Goal: Task Accomplishment & Management: Use online tool/utility

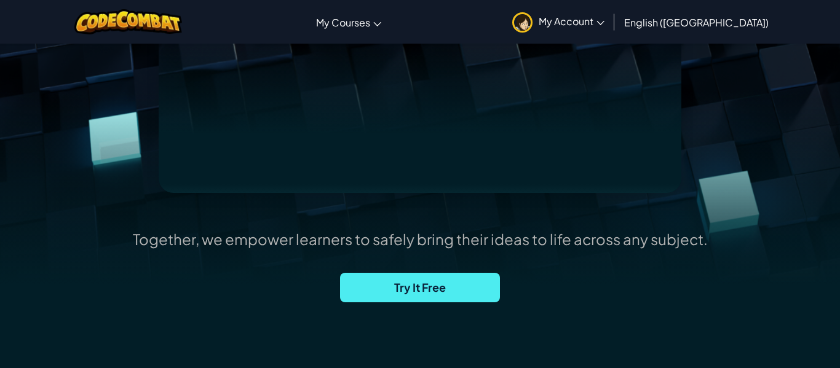
scroll to position [284, 0]
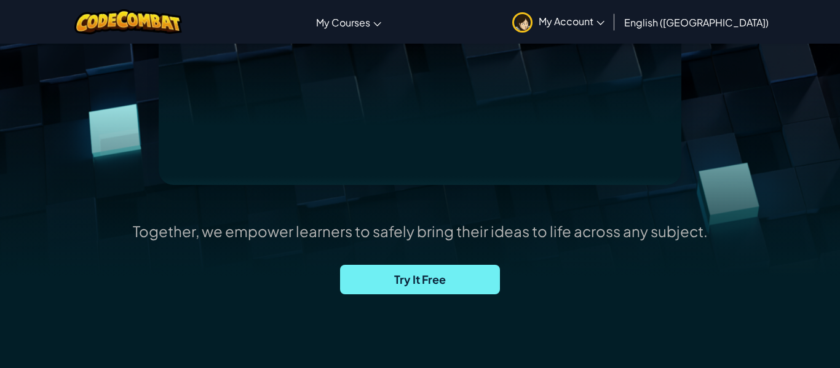
click at [410, 292] on span "Try It Free" at bounding box center [420, 280] width 160 height 30
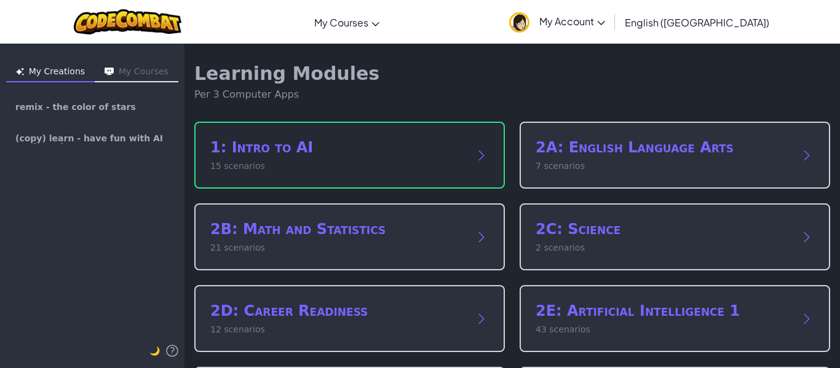
click at [488, 158] on icon at bounding box center [481, 155] width 15 height 15
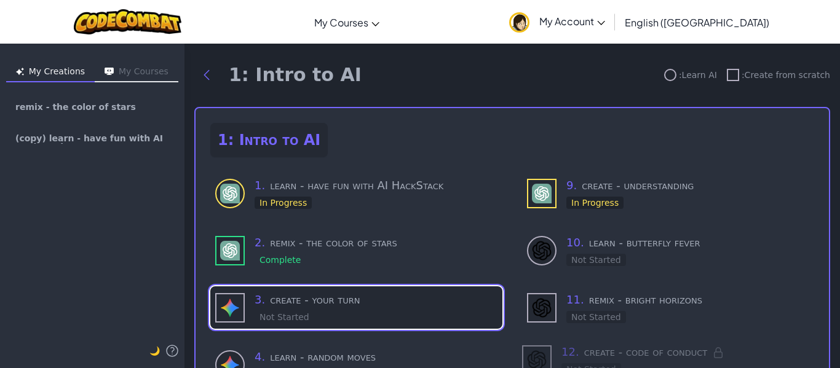
click at [362, 300] on h3 "3 . create - your turn" at bounding box center [376, 299] width 243 height 17
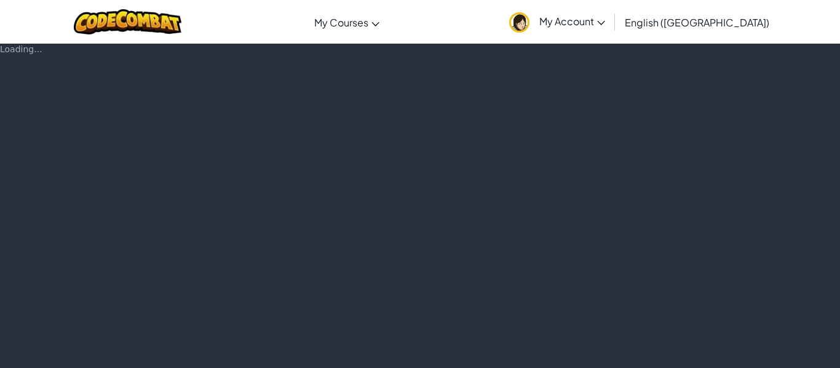
click at [362, 300] on div "Loading..." at bounding box center [420, 205] width 840 height 325
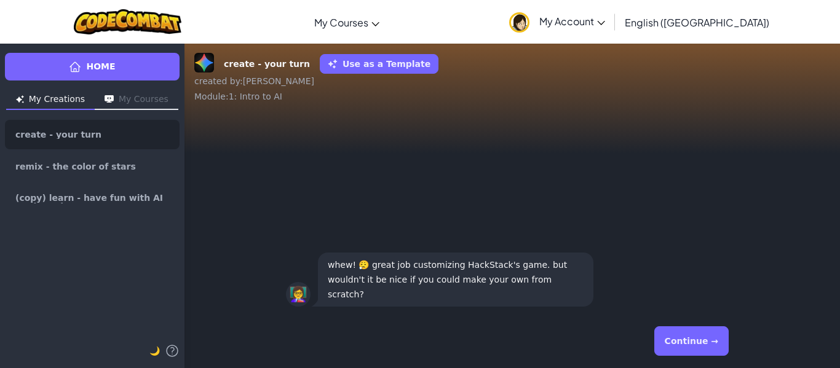
click at [684, 336] on button "Continue →" at bounding box center [691, 341] width 74 height 30
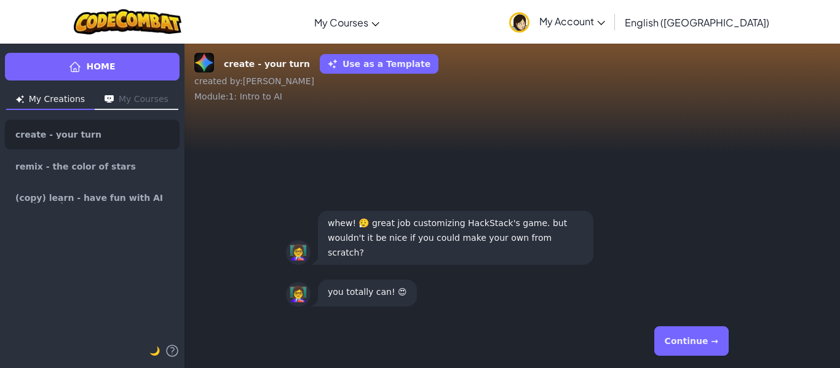
click at [684, 336] on button "Continue →" at bounding box center [691, 341] width 74 height 30
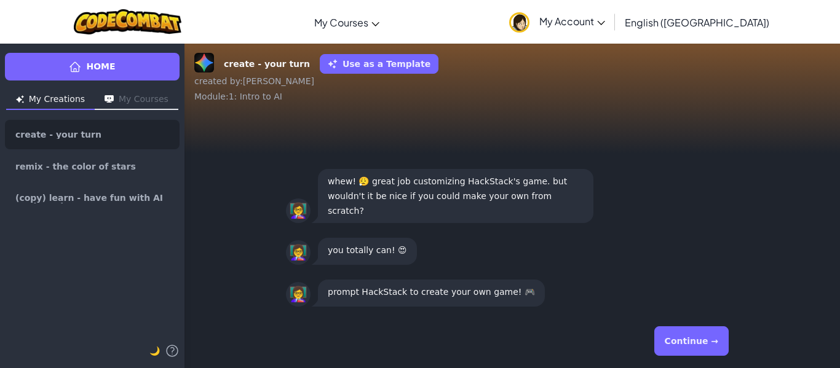
click at [684, 336] on button "Continue →" at bounding box center [691, 341] width 74 height 30
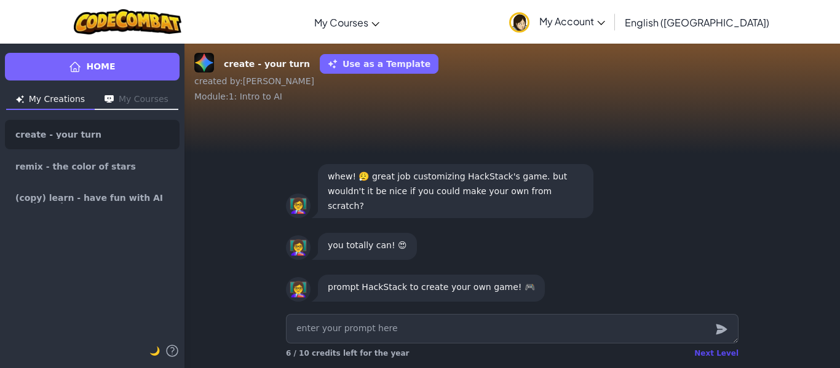
click at [724, 356] on div "Next Level" at bounding box center [716, 354] width 44 height 10
type textarea "x"
click at [724, 356] on div "Home My Creations My Courses create - your turn remix - the color of stars (cop…" at bounding box center [420, 205] width 840 height 325
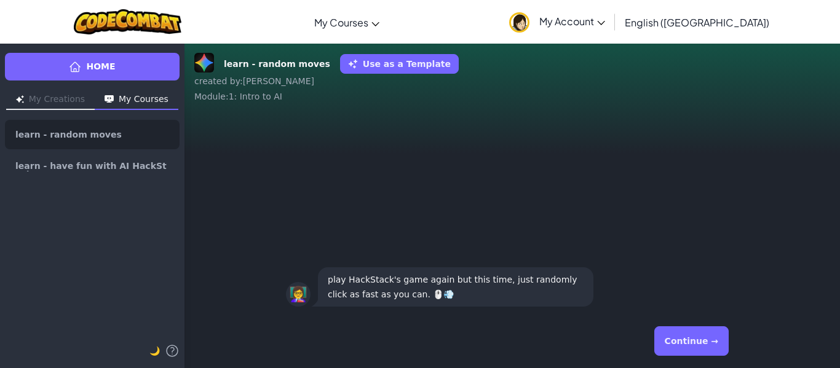
click at [684, 331] on button "Continue →" at bounding box center [691, 341] width 74 height 30
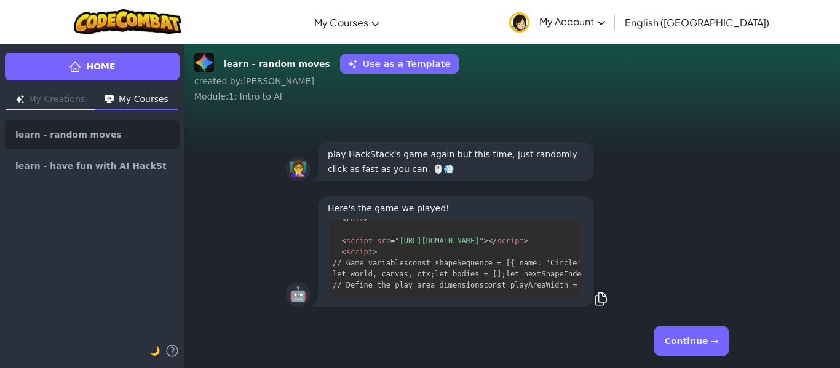
scroll to position [2017, 5]
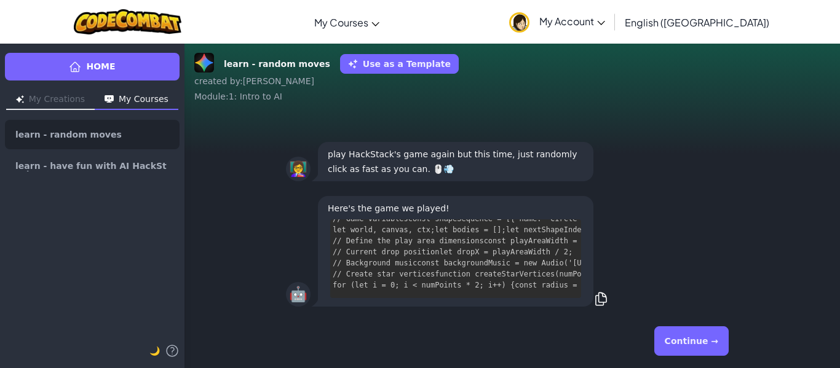
click at [686, 343] on button "Continue →" at bounding box center [691, 341] width 74 height 30
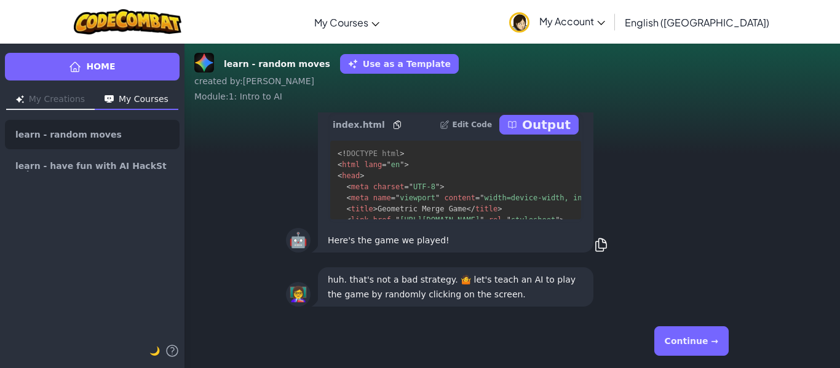
click at [543, 130] on p "Output" at bounding box center [546, 124] width 49 height 17
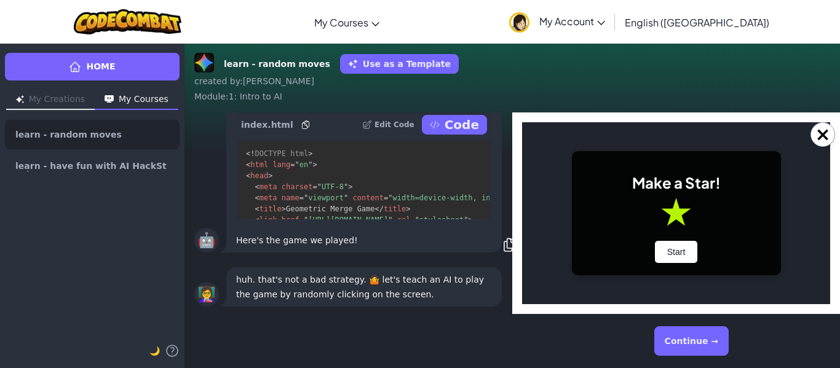
scroll to position [0, 0]
click at [543, 130] on body "Make a Star! Start Score: 0 Next Shape: Circle Game Over Your stack reached the…" at bounding box center [676, 213] width 308 height 182
click at [684, 247] on button "Start" at bounding box center [676, 252] width 43 height 22
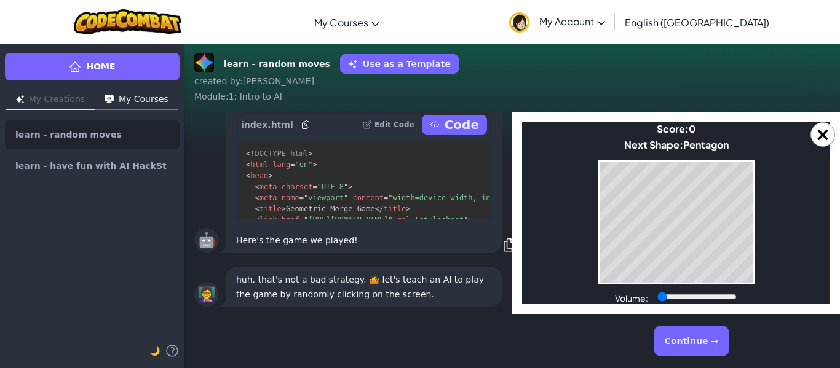
drag, startPoint x: 698, startPoint y: 299, endPoint x: 644, endPoint y: 296, distance: 53.5
type input "0"
click at [657, 296] on input "Volume:" at bounding box center [696, 297] width 79 height 10
click at [754, 213] on body "Make a Star! Start Score: 947 Next Shape: Triangle Game Over Your stack reached…" at bounding box center [676, 213] width 308 height 182
click at [670, 149] on div "Next Shape: Square" at bounding box center [676, 144] width 93 height 13
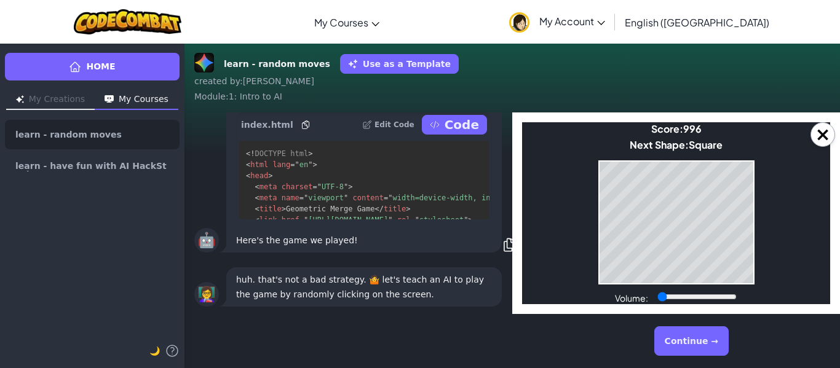
click at [670, 149] on div "Next Shape: Square" at bounding box center [676, 144] width 93 height 13
click at [591, 190] on body "Make a Star! Start Score: 1701 Next Shape: Triangle Game Over Your stack reache…" at bounding box center [676, 213] width 308 height 182
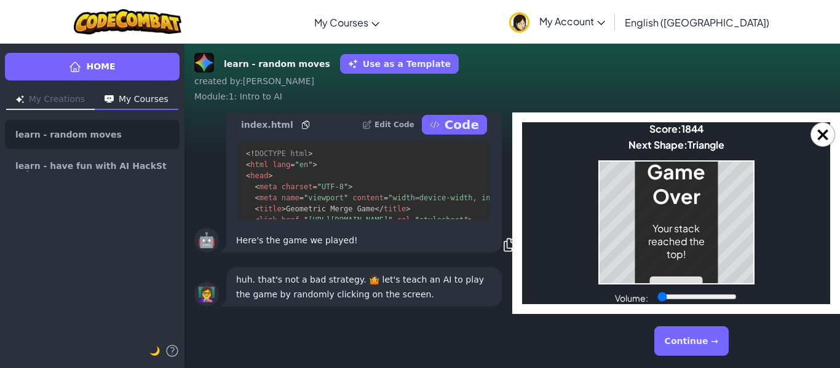
click at [683, 279] on button "Restart" at bounding box center [676, 288] width 52 height 22
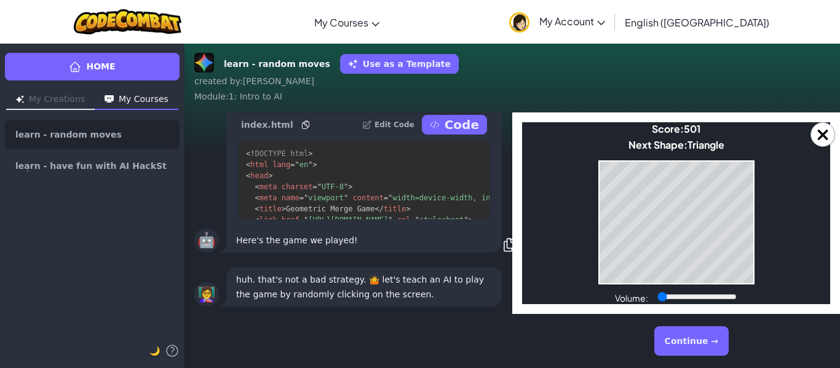
click at [680, 333] on button "Continue →" at bounding box center [691, 341] width 74 height 30
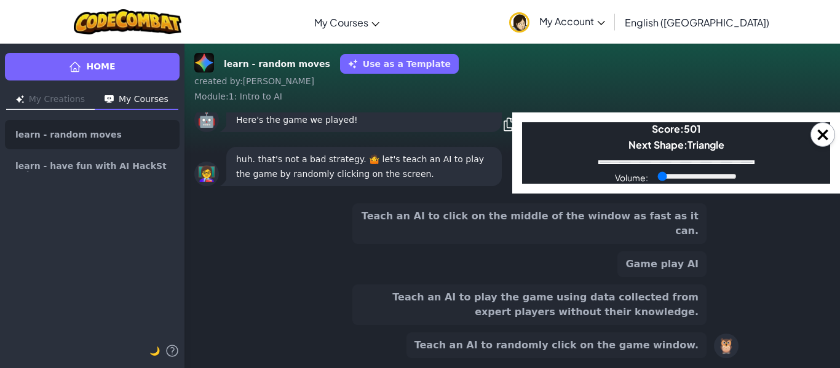
click at [683, 210] on div "Teach an AI to click on the middle of the window as fast as it can. Game play A…" at bounding box center [512, 281] width 472 height 175
click at [682, 181] on body "Make a Star! Start Score: 501 Next Shape: Triangle Game Over Your stack reached…" at bounding box center [676, 152] width 308 height 61
click at [698, 179] on body "Make a Star! Start Score: 501 Next Shape: Triangle Game Over Your stack reached…" at bounding box center [676, 152] width 308 height 61
click at [643, 314] on button "Teach an AI to play the game using data collected from expert players without t…" at bounding box center [529, 305] width 354 height 41
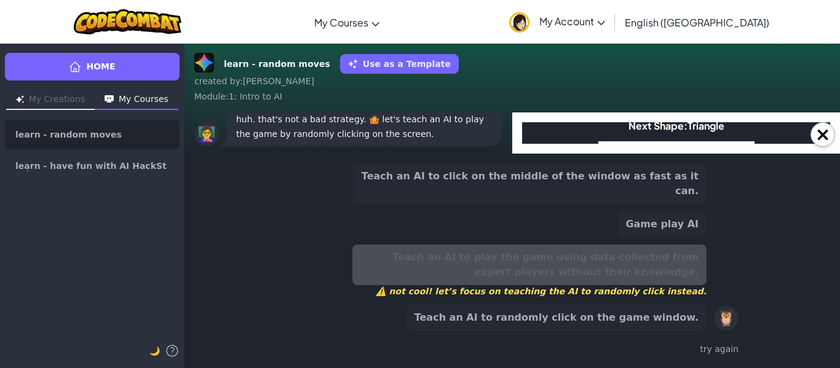
click at [618, 313] on button "Teach an AI to randomly click on the game window." at bounding box center [556, 318] width 300 height 26
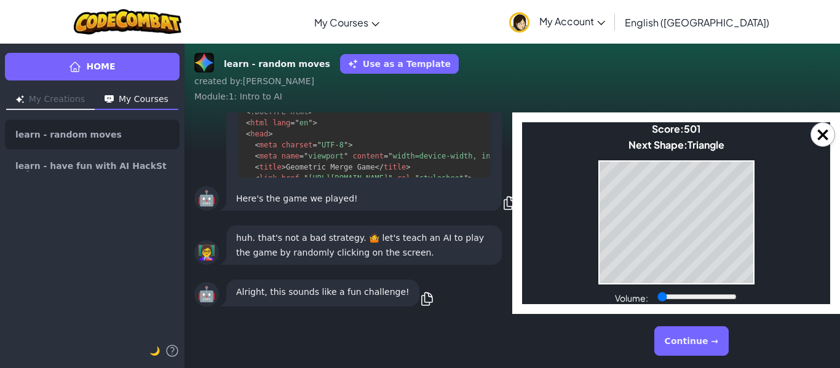
click at [717, 346] on button "Continue →" at bounding box center [691, 341] width 74 height 30
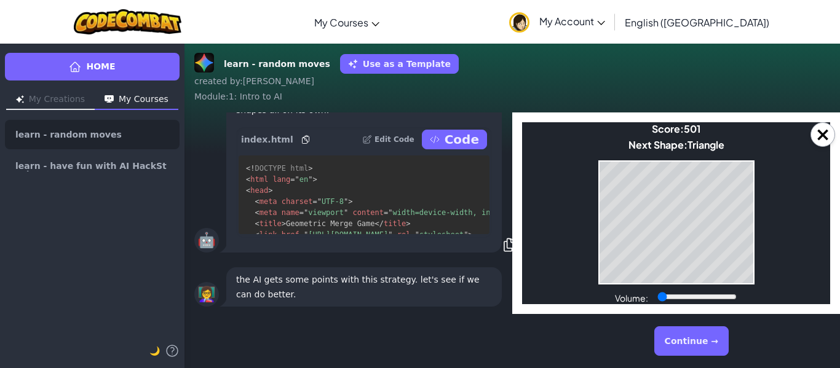
click at [717, 346] on button "Continue →" at bounding box center [691, 341] width 74 height 30
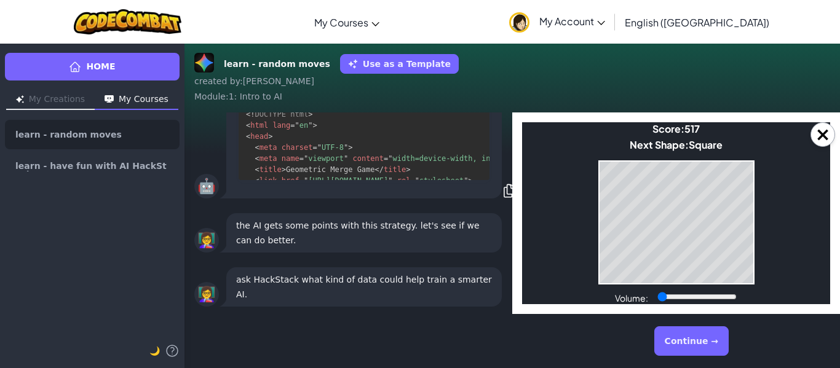
click at [839, 84] on div "learn - random moves Use as a Template created by : [PERSON_NAME] : 1: Intro to…" at bounding box center [511, 205] width 655 height 325
click at [839, 23] on div "Toggle navigation My Courses CodeCombat Classroom Ozaria Classroom AI League Es…" at bounding box center [420, 22] width 846 height 44
click at [590, 274] on body "Make a Star! Start Score: 1001083 Next Shape: Triangle Game Over Your stack rea…" at bounding box center [676, 213] width 308 height 182
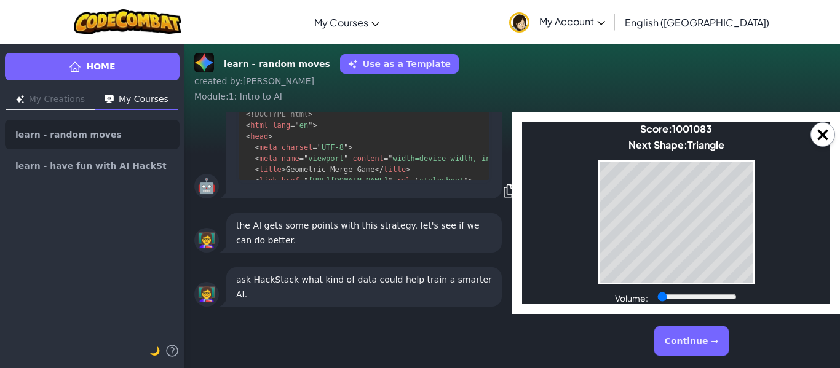
click at [590, 274] on body "Make a Star! Start Score: 1001083 Next Shape: Triangle Game Over Your stack rea…" at bounding box center [676, 213] width 308 height 182
click at [686, 347] on button "Continue →" at bounding box center [691, 341] width 74 height 30
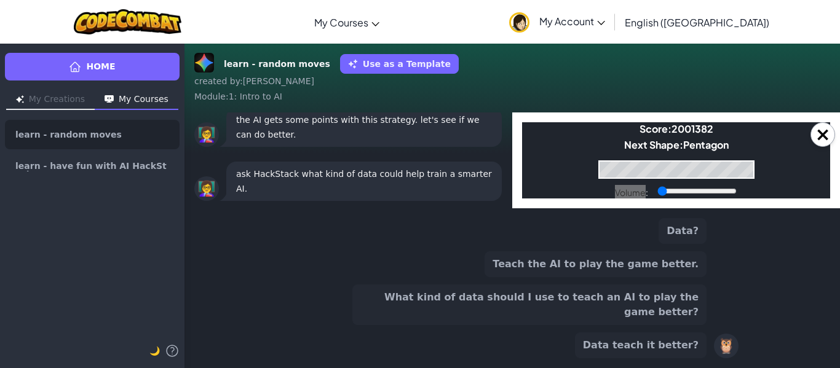
click at [625, 337] on button "Data teach it better?" at bounding box center [641, 346] width 132 height 26
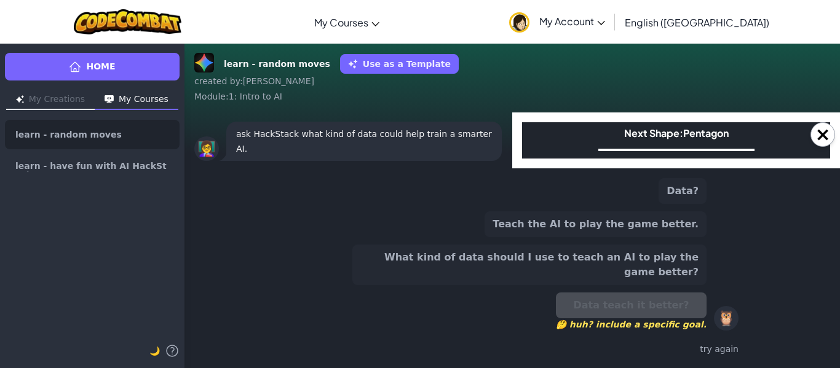
click at [625, 260] on button "What kind of data should I use to teach an AI to play the game better?" at bounding box center [529, 265] width 354 height 41
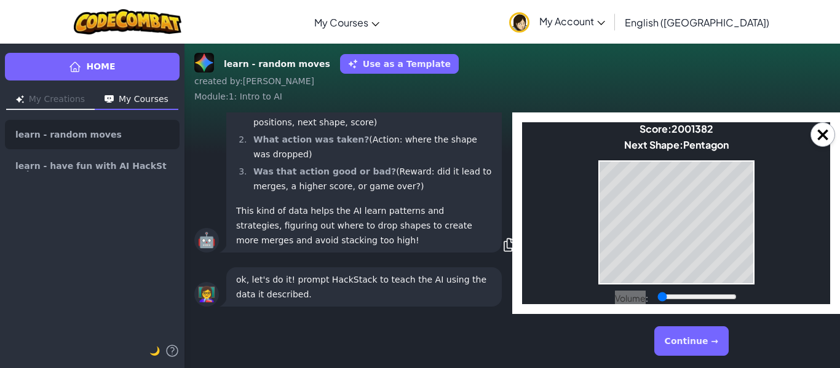
scroll to position [1, 0]
click at [691, 336] on button "Continue →" at bounding box center [691, 341] width 74 height 30
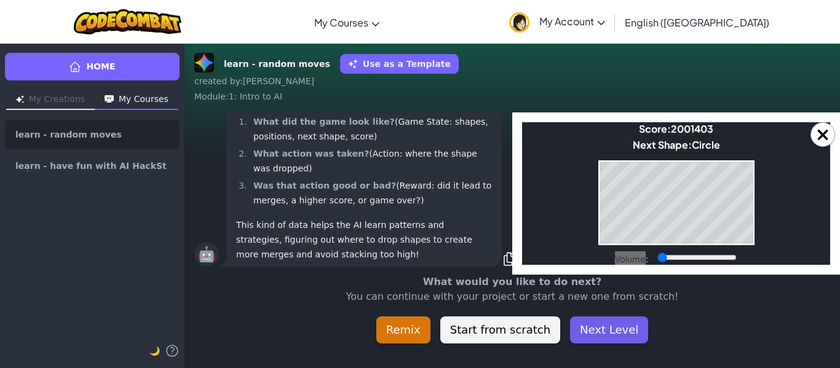
click at [606, 336] on button "Next Level" at bounding box center [609, 330] width 78 height 27
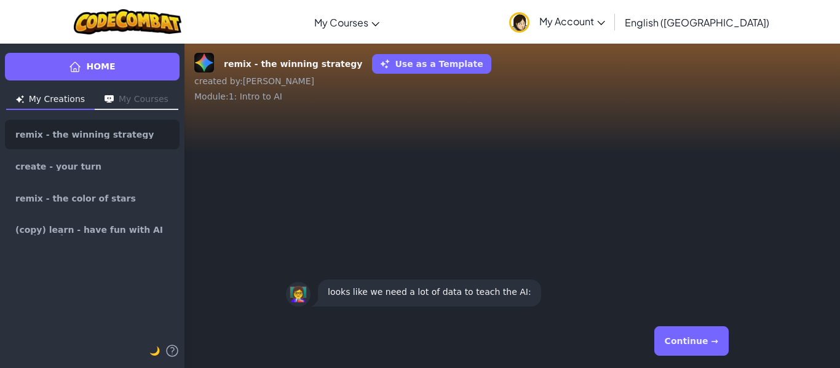
click at [664, 334] on button "Continue →" at bounding box center [691, 341] width 74 height 30
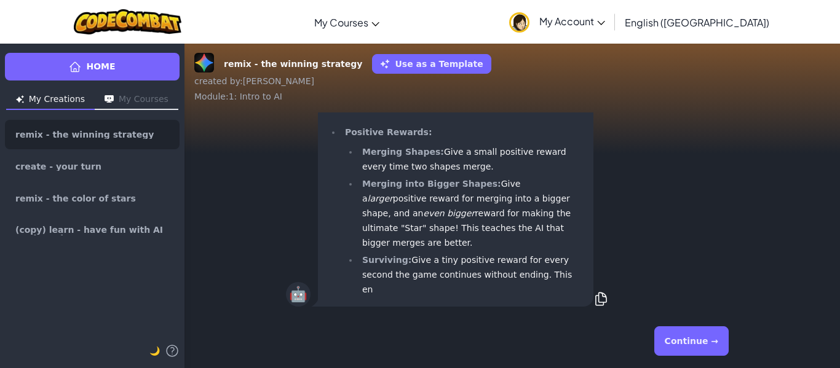
scroll to position [1, 0]
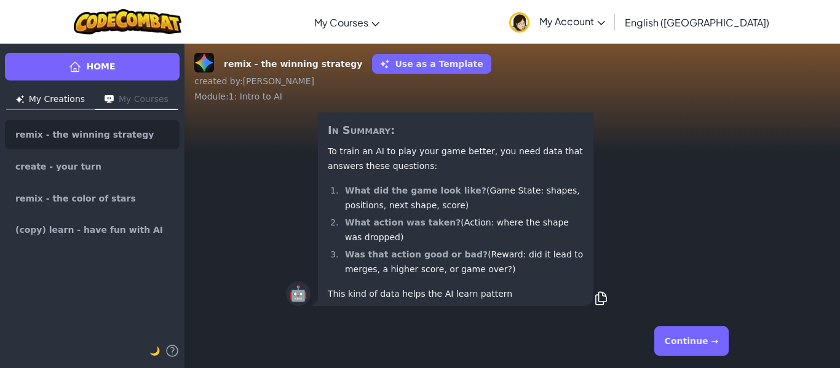
click at [664, 334] on button "Continue →" at bounding box center [691, 341] width 74 height 30
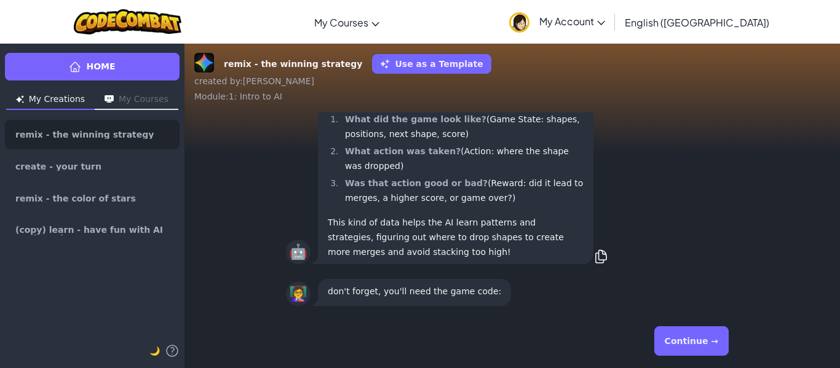
click at [676, 338] on button "Continue →" at bounding box center [691, 341] width 74 height 30
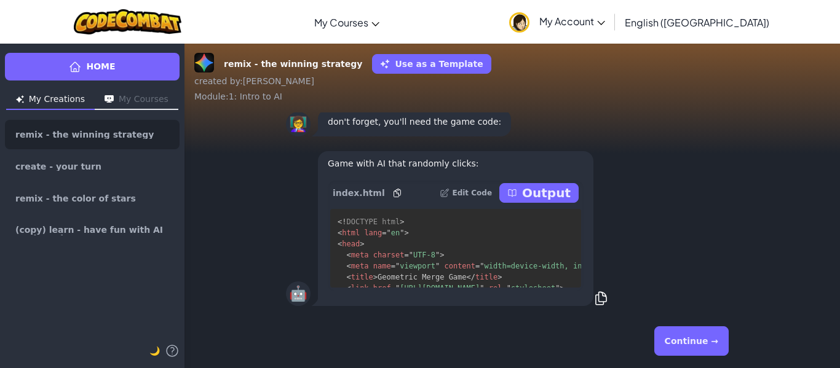
scroll to position [-44, 0]
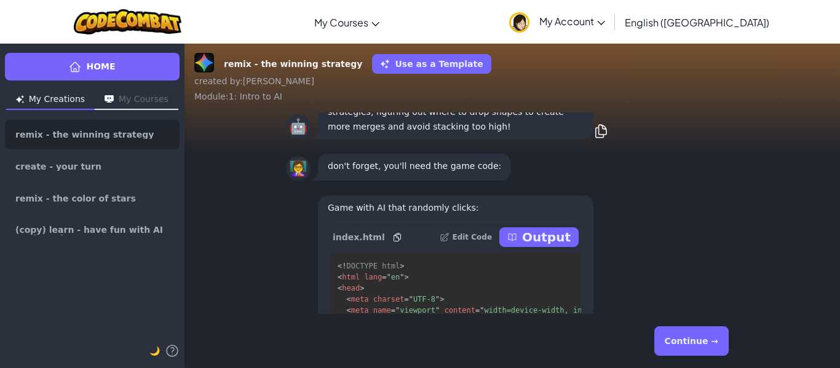
click at [676, 338] on button "Continue →" at bounding box center [691, 341] width 74 height 30
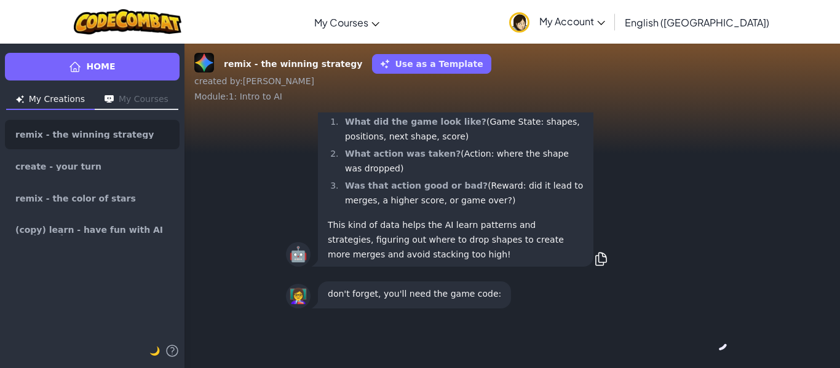
scroll to position [1, 0]
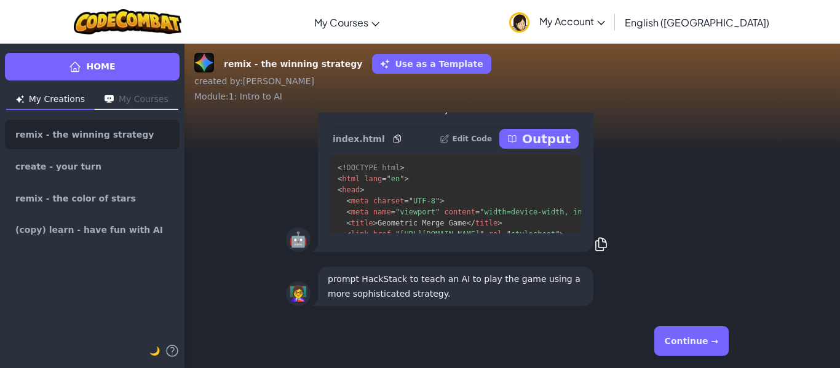
click at [676, 338] on button "Continue →" at bounding box center [691, 341] width 74 height 30
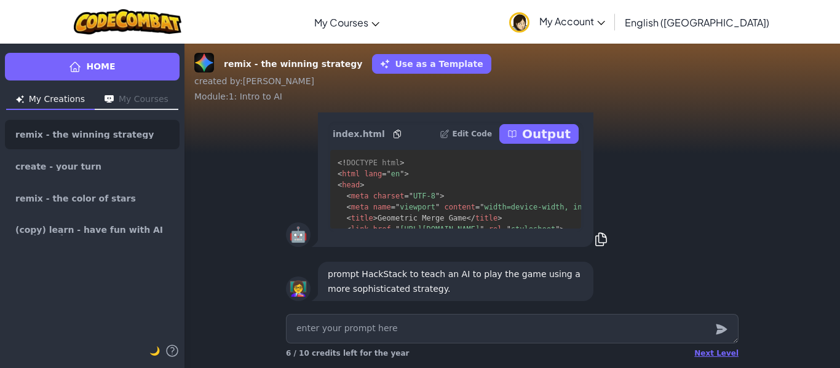
click at [539, 135] on p "Output" at bounding box center [546, 133] width 49 height 17
type textarea "x"
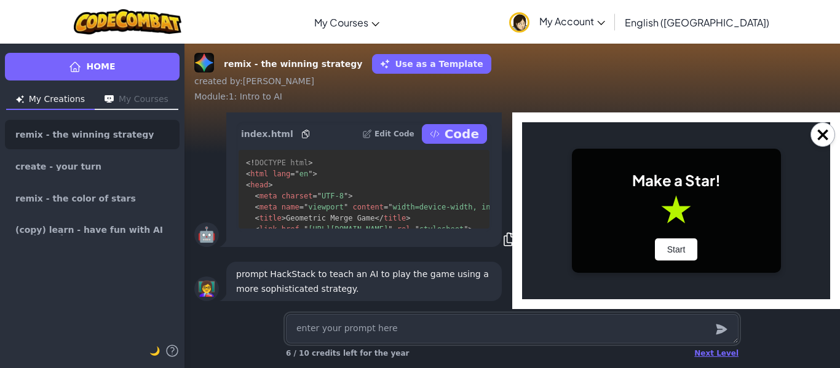
scroll to position [0, 0]
click at [681, 234] on div "Make a Star! Start" at bounding box center [676, 211] width 209 height 124
click at [674, 247] on button "Start" at bounding box center [676, 250] width 43 height 22
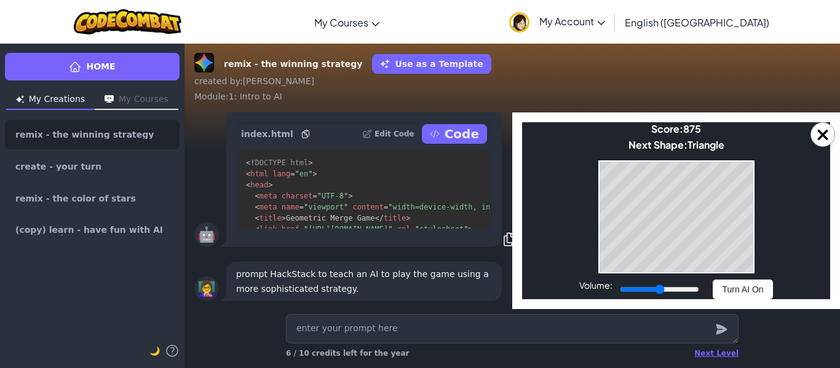
click at [753, 233] on div "Game Over Your stack reached the top! Restart" at bounding box center [676, 216] width 156 height 113
